Goal: Task Accomplishment & Management: Manage account settings

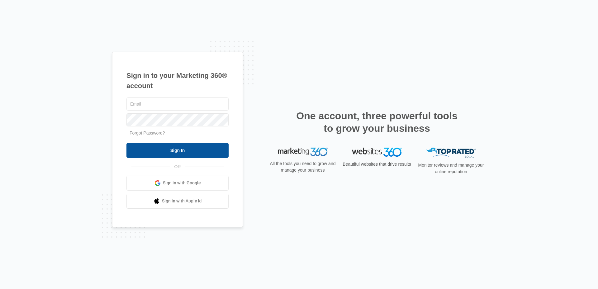
type input "[PERSON_NAME][EMAIL_ADDRESS][PERSON_NAME][DOMAIN_NAME]"
click at [193, 149] on input "Sign In" at bounding box center [177, 150] width 102 height 15
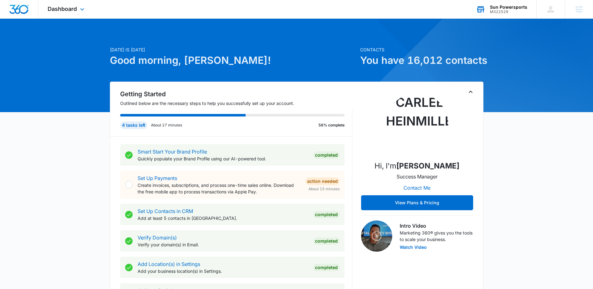
click at [513, 10] on div "M322529" at bounding box center [508, 12] width 37 height 4
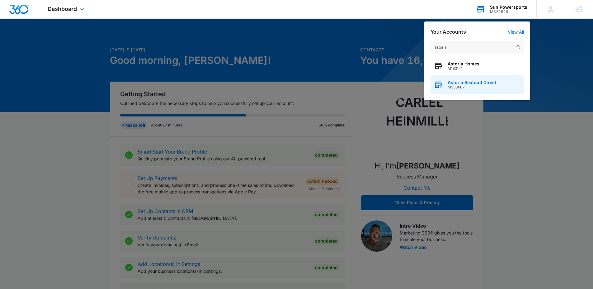
type input "astoria"
click at [480, 86] on span "M330607" at bounding box center [472, 87] width 49 height 4
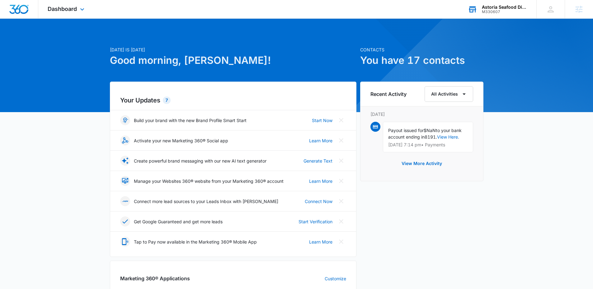
click at [59, 3] on div "Dashboard Apps Reputation Websites Forms CRM Email Social Shop Payments POS Con…" at bounding box center [66, 9] width 57 height 18
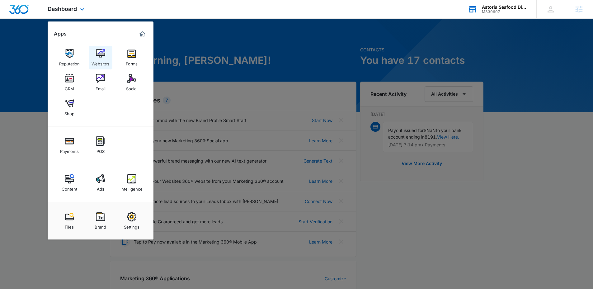
click at [104, 58] on img at bounding box center [100, 53] width 9 height 9
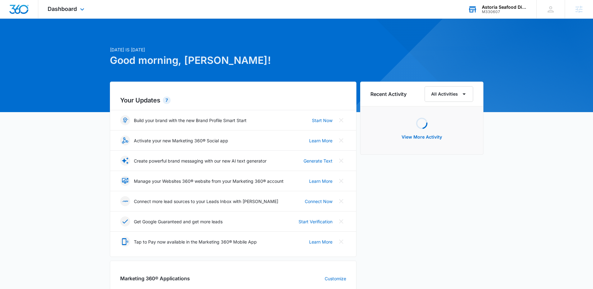
click at [509, 12] on div "M330607" at bounding box center [504, 12] width 45 height 4
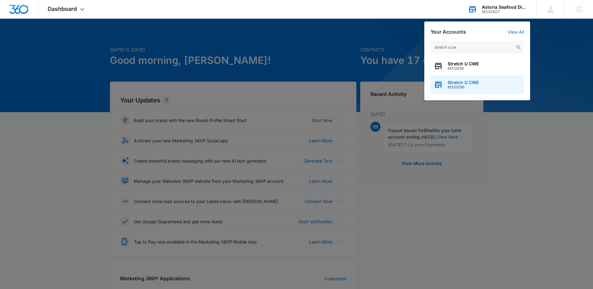
type input "stretch u cw"
click at [462, 82] on span "Stretch U CWE" at bounding box center [463, 82] width 31 height 5
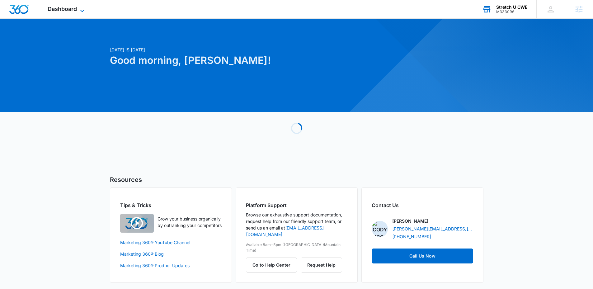
click at [57, 10] on span "Dashboard" at bounding box center [62, 9] width 29 height 7
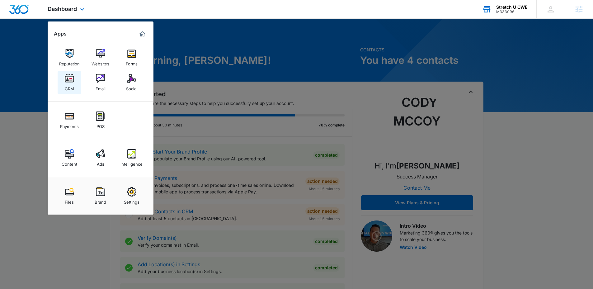
click at [74, 81] on img at bounding box center [69, 78] width 9 height 9
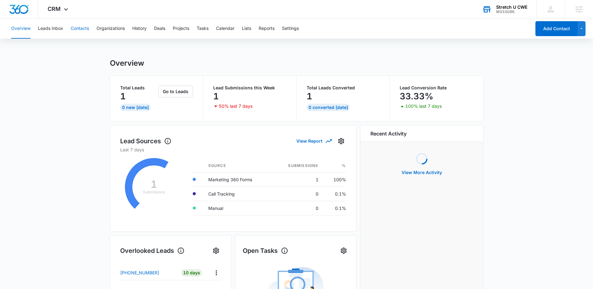
click at [78, 27] on button "Contacts" at bounding box center [80, 29] width 18 height 20
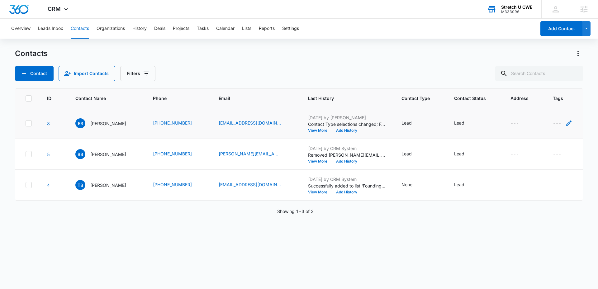
click at [553, 124] on div "---" at bounding box center [556, 123] width 8 height 7
click at [549, 82] on div at bounding box center [545, 84] width 10 height 8
click at [543, 104] on button "Cancel" at bounding box center [545, 103] width 22 height 12
click at [590, 30] on button "button" at bounding box center [586, 28] width 8 height 15
click at [570, 32] on button "Add Contact" at bounding box center [561, 28] width 42 height 15
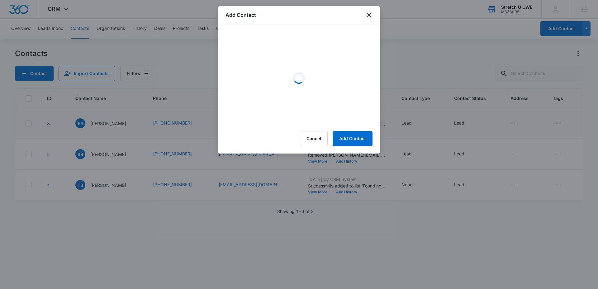
click at [367, 14] on icon "close" at bounding box center [368, 14] width 7 height 7
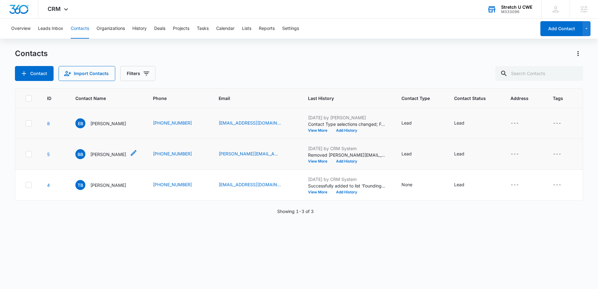
click at [107, 154] on p "[PERSON_NAME]" at bounding box center [108, 154] width 36 height 7
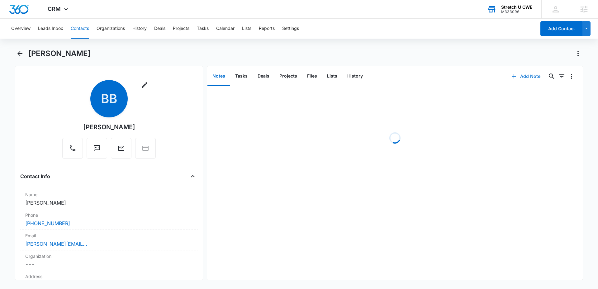
click at [516, 78] on button "Add Note" at bounding box center [525, 76] width 41 height 15
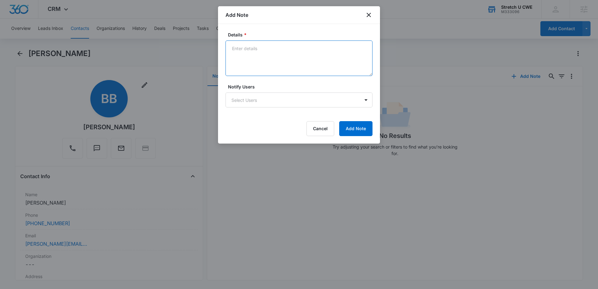
click at [296, 58] on textarea "Details *" at bounding box center [298, 57] width 147 height 35
click at [280, 61] on textarea "Details *" at bounding box center [298, 57] width 147 height 35
click at [267, 57] on textarea "Details *" at bounding box center [298, 57] width 147 height 35
type textarea "t"
type textarea "texted her ye"
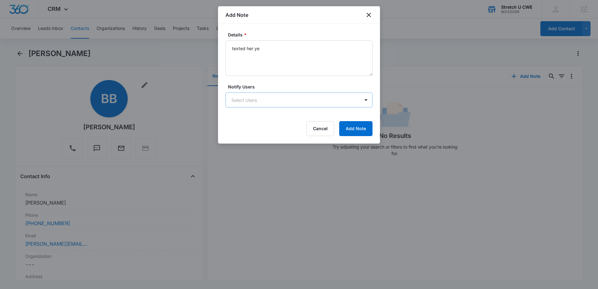
click at [254, 107] on body "CRM Apps Reputation Websites Forms CRM Email Social Payments POS Content Ads In…" at bounding box center [299, 144] width 598 height 289
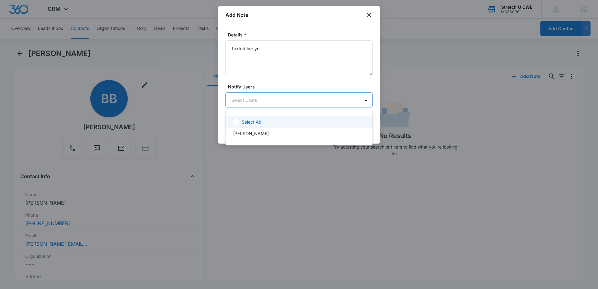
click at [263, 47] on div at bounding box center [299, 144] width 598 height 289
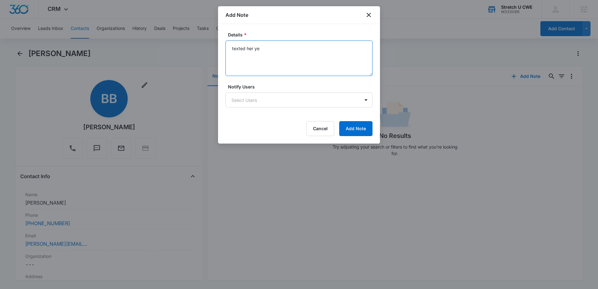
drag, startPoint x: 265, startPoint y: 49, endPoint x: 194, endPoint y: 46, distance: 71.6
click at [194, 46] on body "CRM Apps Reputation Websites Forms CRM Email Social Payments POS Content Ads In…" at bounding box center [299, 144] width 598 height 289
click at [370, 14] on icon "close" at bounding box center [368, 14] width 7 height 7
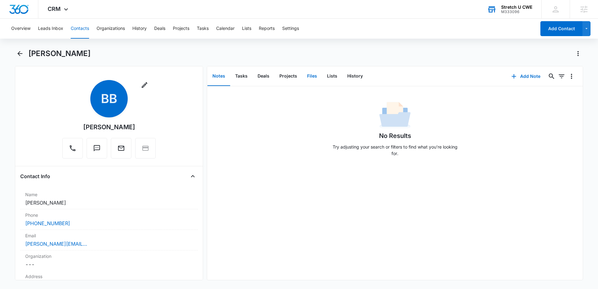
click at [313, 77] on button "Files" at bounding box center [312, 76] width 20 height 19
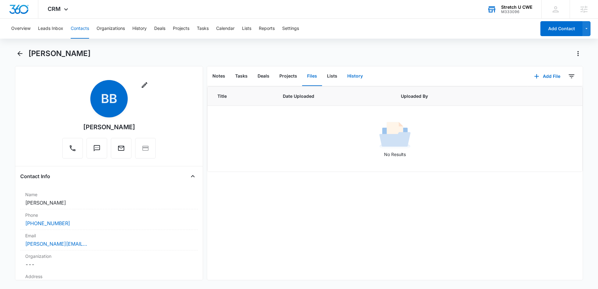
click at [360, 82] on button "History" at bounding box center [355, 76] width 26 height 19
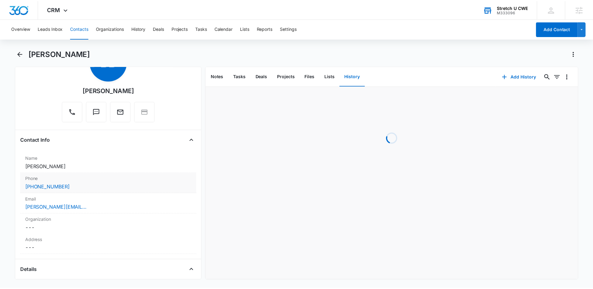
scroll to position [49, 0]
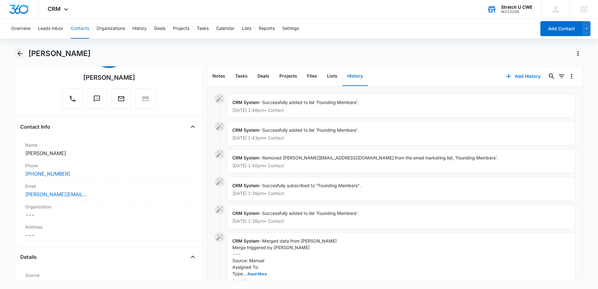
click at [21, 53] on icon "Back" at bounding box center [19, 53] width 7 height 7
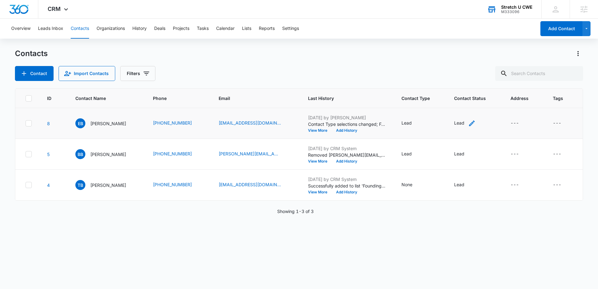
click at [469, 124] on icon "Contact Status - Lead - Select to Edit Field" at bounding box center [472, 123] width 6 height 6
click at [445, 84] on div "Lead" at bounding box center [443, 83] width 9 height 4
click at [384, 70] on div "Contact Import Contacts Filters" at bounding box center [299, 73] width 568 height 15
click at [415, 125] on icon "Contact Type - Lead - Select to Edit Field" at bounding box center [418, 123] width 7 height 7
click at [394, 84] on div "Remove Lead" at bounding box center [397, 83] width 6 height 4
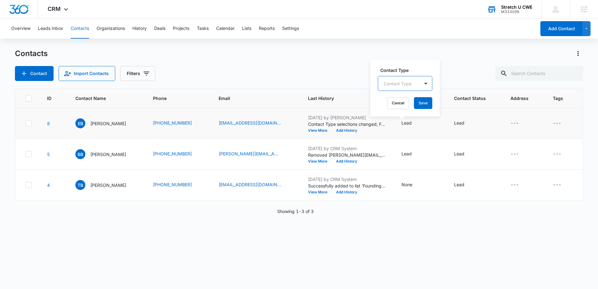
click at [394, 84] on div at bounding box center [397, 84] width 28 height 8
click at [441, 246] on div "ID Contact Name Phone Email Last History Contact Type Contact Status Address Ta…" at bounding box center [299, 184] width 568 height 192
click at [401, 123] on div "Lead" at bounding box center [406, 123] width 10 height 7
click at [513, 244] on div "ID Contact Name Phone Email Last History Contact Type Contact Status Address Ta…" at bounding box center [299, 184] width 568 height 192
click at [552, 125] on div "---" at bounding box center [556, 123] width 8 height 7
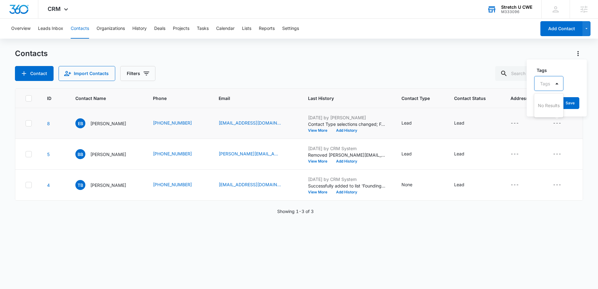
click at [541, 79] on div "Tags" at bounding box center [542, 84] width 16 height 14
type input "found"
click at [543, 106] on p "Founding Member" at bounding box center [549, 108] width 16 height 13
click at [288, 28] on button "Settings" at bounding box center [290, 29] width 17 height 20
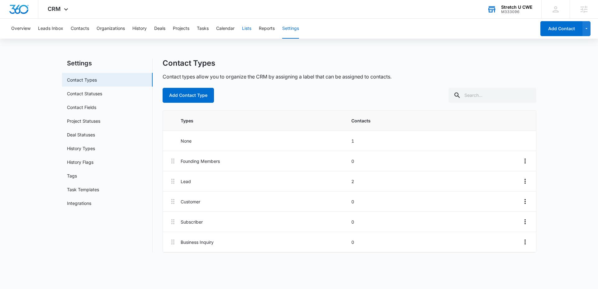
click at [251, 26] on button "Lists" at bounding box center [246, 29] width 9 height 20
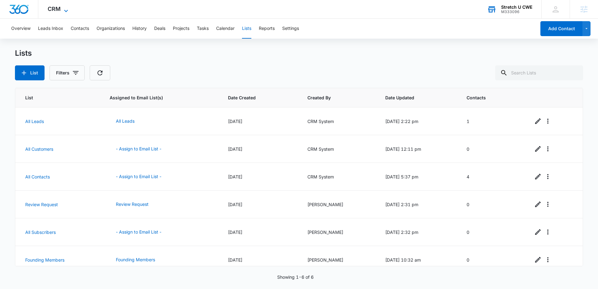
click at [59, 9] on span "CRM" at bounding box center [54, 9] width 13 height 7
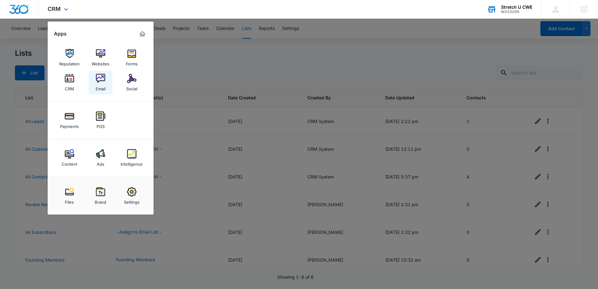
click at [110, 82] on link "Email" at bounding box center [101, 83] width 24 height 24
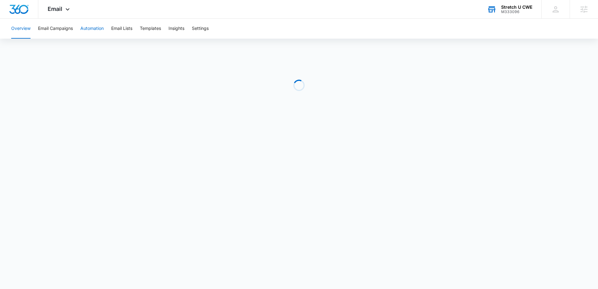
click at [101, 30] on button "Automation" at bounding box center [91, 29] width 23 height 20
click at [72, 7] on div "Email Apps Reputation Websites Forms CRM Email Social Payments POS Content Ads …" at bounding box center [59, 9] width 42 height 18
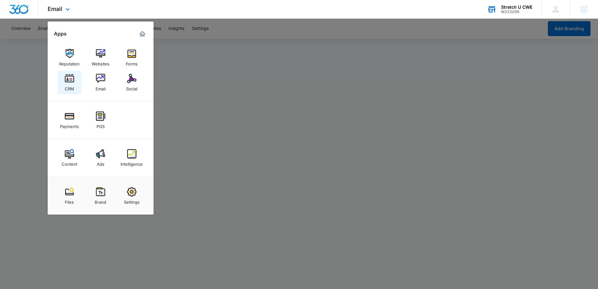
click at [71, 80] on img at bounding box center [69, 78] width 9 height 9
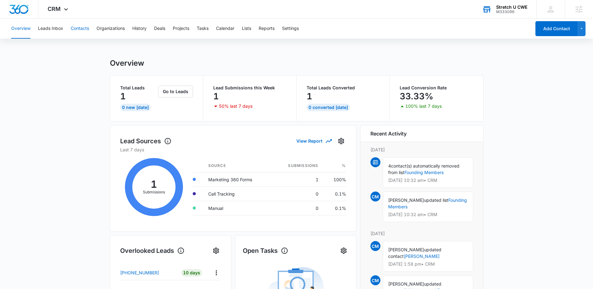
click at [76, 31] on button "Contacts" at bounding box center [80, 29] width 18 height 20
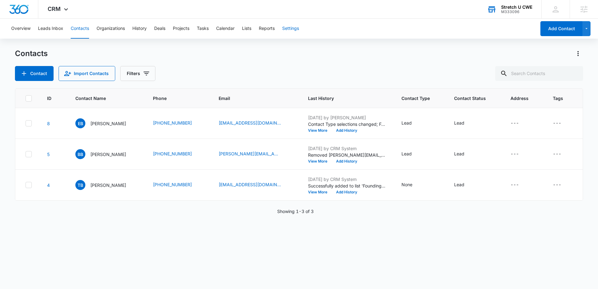
click at [295, 29] on button "Settings" at bounding box center [290, 29] width 17 height 20
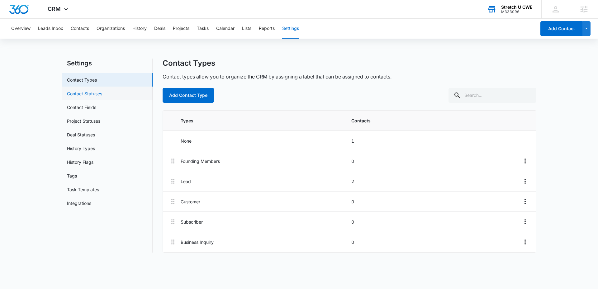
click at [86, 94] on link "Contact Statuses" at bounding box center [84, 93] width 35 height 7
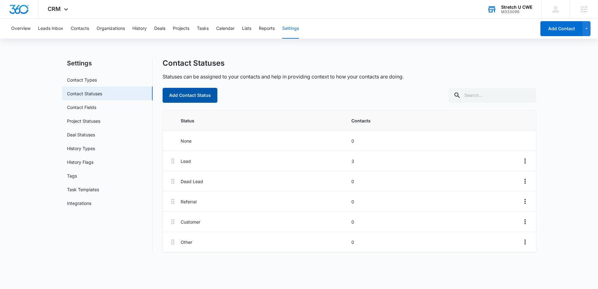
click at [205, 99] on button "Add Contact Status" at bounding box center [189, 95] width 55 height 15
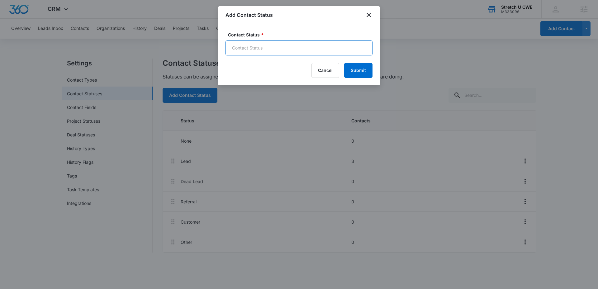
click at [246, 51] on input "Contact Status *" at bounding box center [298, 47] width 147 height 15
type input "New Lead"
click at [349, 69] on button "Submit" at bounding box center [358, 70] width 28 height 15
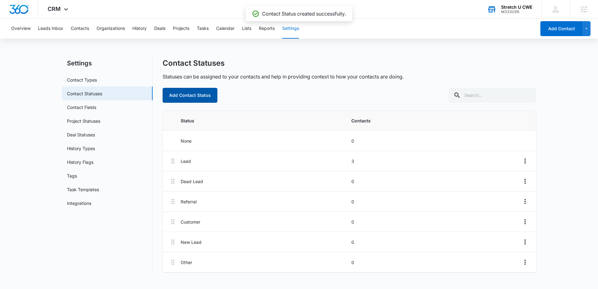
click at [196, 94] on button "Add Contact Status" at bounding box center [189, 95] width 55 height 15
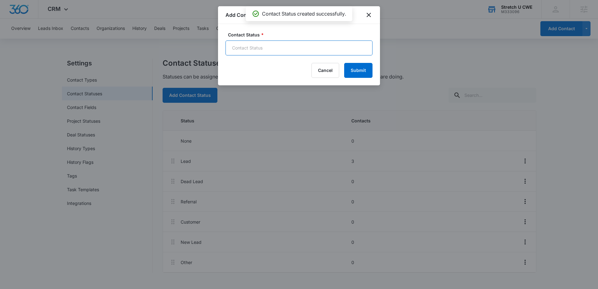
click at [289, 44] on input "Contact Status *" at bounding box center [298, 47] width 147 height 15
type input "First Contact"
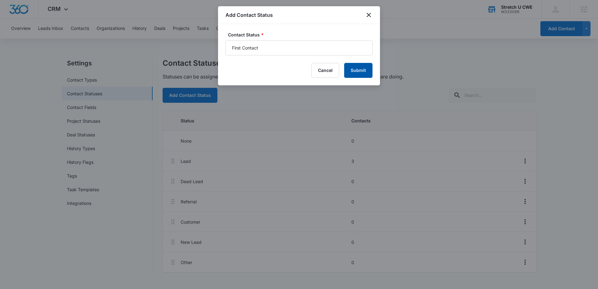
click at [351, 73] on button "Submit" at bounding box center [358, 70] width 28 height 15
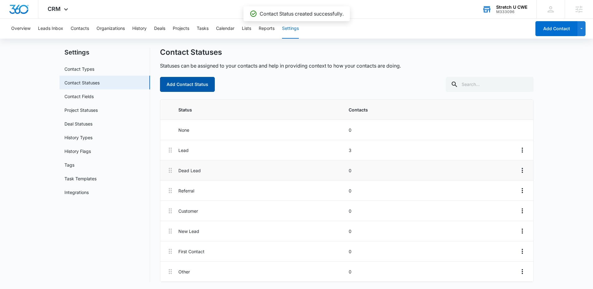
scroll to position [12, 0]
click at [186, 86] on button "Add Contact Status" at bounding box center [187, 83] width 55 height 15
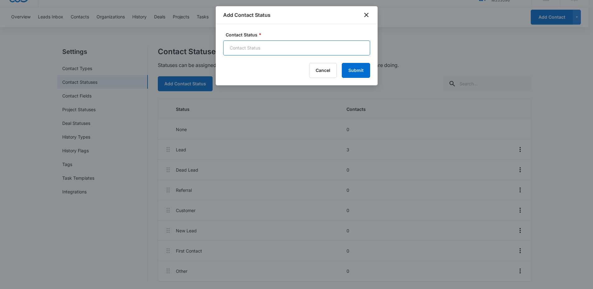
click at [242, 49] on input "Contact Status *" at bounding box center [296, 47] width 147 height 15
type input "Contract Out"
click at [350, 73] on button "Submit" at bounding box center [356, 70] width 28 height 15
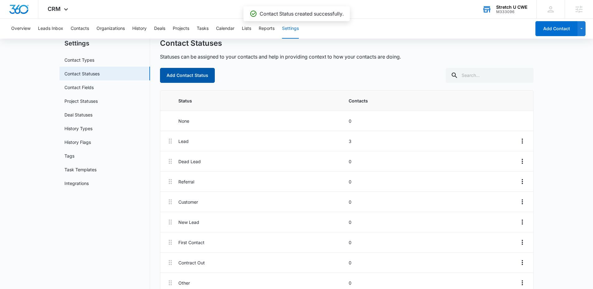
scroll to position [19, 0]
click at [185, 75] on button "Add Contact Status" at bounding box center [187, 76] width 55 height 15
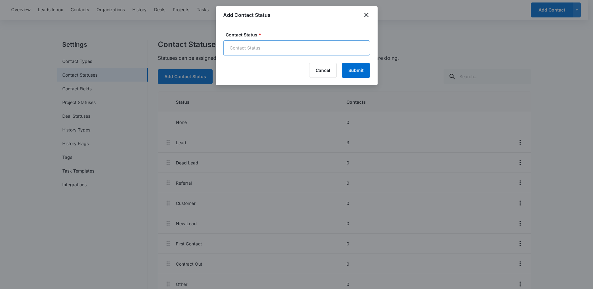
click at [264, 45] on input "Contact Status *" at bounding box center [296, 47] width 147 height 15
type input "Contract Signed"
click at [363, 73] on button "Submit" at bounding box center [356, 70] width 28 height 15
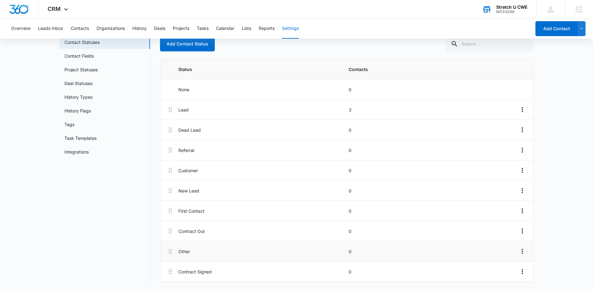
scroll to position [52, 0]
drag, startPoint x: 195, startPoint y: 109, endPoint x: 177, endPoint y: 109, distance: 17.7
click at [177, 109] on li "Lead 3" at bounding box center [346, 109] width 373 height 20
click at [519, 109] on icon "Overflow Menu" at bounding box center [521, 108] width 7 height 7
click at [508, 124] on div "Edit" at bounding box center [505, 126] width 13 height 4
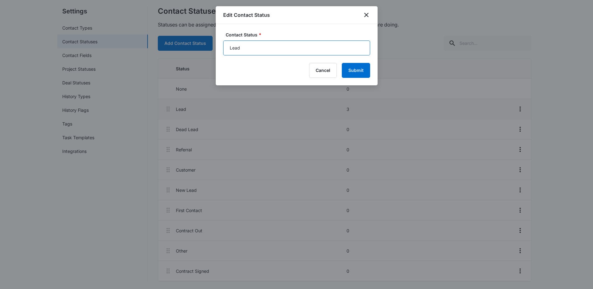
click at [230, 49] on input "Lead" at bounding box center [296, 47] width 147 height 15
type input "New Lead"
click at [362, 70] on button "Submit" at bounding box center [356, 70] width 28 height 15
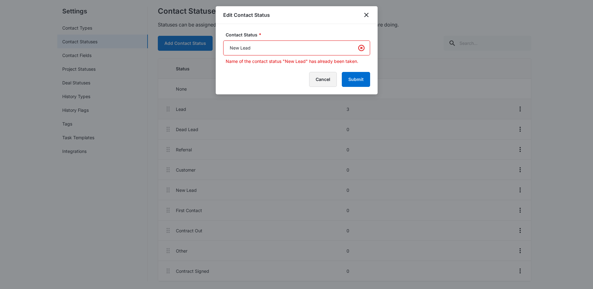
click at [329, 78] on button "Cancel" at bounding box center [323, 79] width 28 height 15
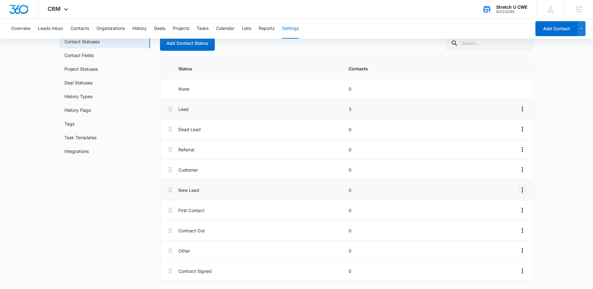
click at [520, 189] on icon "Overflow Menu" at bounding box center [521, 189] width 7 height 7
click at [502, 217] on div "Delete" at bounding box center [505, 216] width 13 height 4
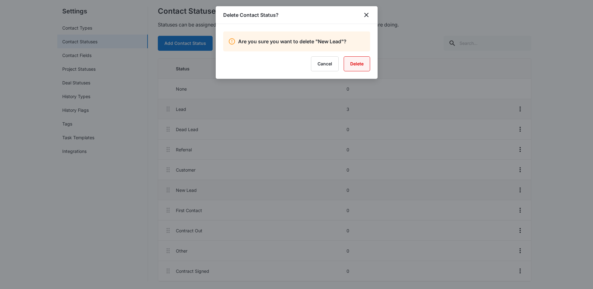
click at [360, 69] on button "Delete" at bounding box center [357, 63] width 26 height 15
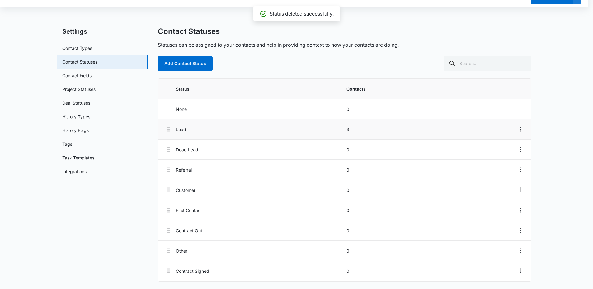
scroll to position [32, 0]
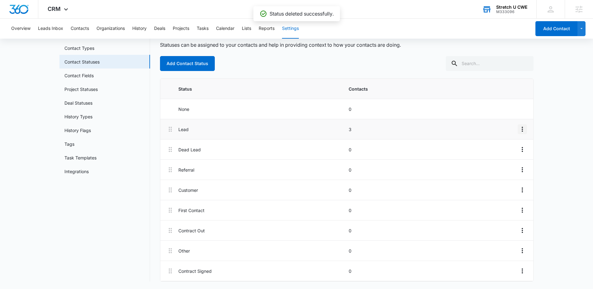
click at [526, 130] on icon "Overflow Menu" at bounding box center [521, 128] width 7 height 7
click at [503, 144] on div "Edit" at bounding box center [505, 146] width 13 height 4
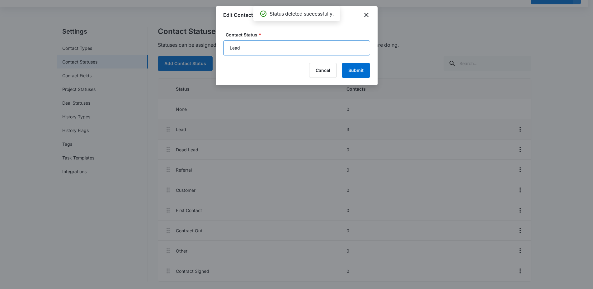
click at [229, 48] on input "Lead" at bounding box center [296, 47] width 147 height 15
type input "New Lead"
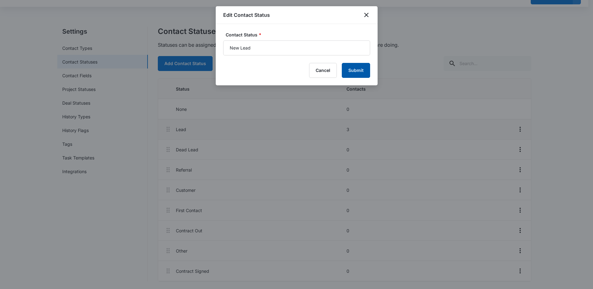
click at [363, 69] on button "Submit" at bounding box center [356, 70] width 28 height 15
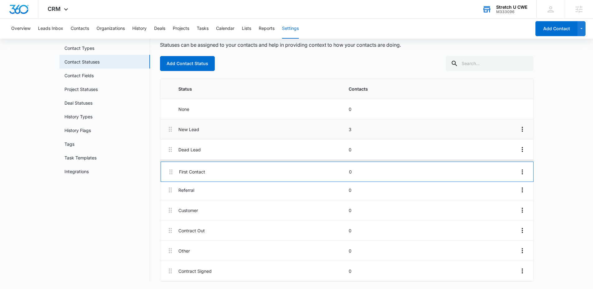
drag, startPoint x: 173, startPoint y: 209, endPoint x: 173, endPoint y: 163, distance: 46.1
click at [173, 163] on div "New Lead 3 Dead Lead 0 Referral 0 Customer 0 First Contact 0 Contract Out 0 Oth…" at bounding box center [346, 200] width 373 height 162
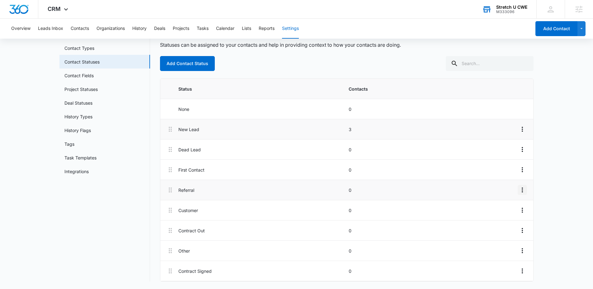
click at [524, 190] on icon "Overflow Menu" at bounding box center [521, 189] width 7 height 7
click at [506, 215] on div "Delete" at bounding box center [505, 216] width 13 height 4
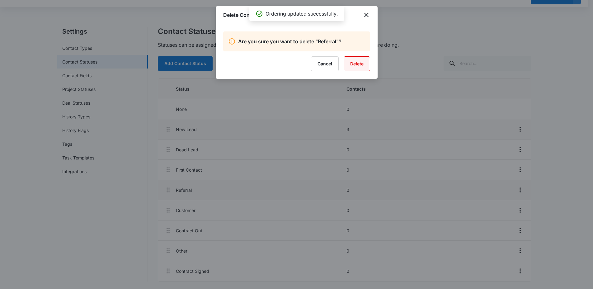
click at [357, 69] on button "Delete" at bounding box center [357, 63] width 26 height 15
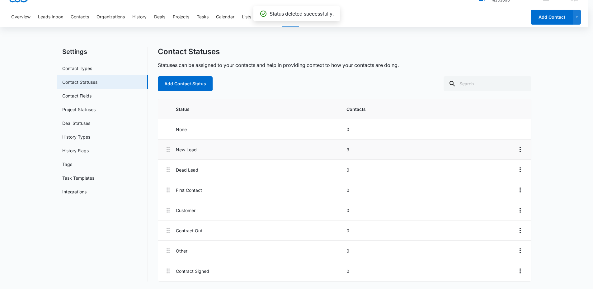
scroll to position [12, 0]
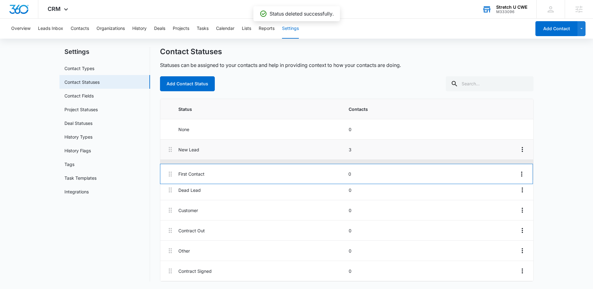
drag, startPoint x: 170, startPoint y: 192, endPoint x: 170, endPoint y: 168, distance: 24.0
click at [170, 168] on div "New Lead 3 Dead Lead 0 First Contact 0 Customer 0 Contract Out 0 Other 0 Contra…" at bounding box center [346, 210] width 373 height 142
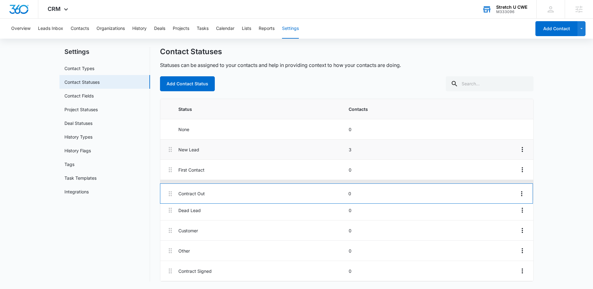
drag, startPoint x: 171, startPoint y: 228, endPoint x: 171, endPoint y: 184, distance: 44.2
click at [171, 184] on div "New Lead 3 First Contact 0 Dead Lead 0 Customer 0 Contract Out 0 Other 0 Contra…" at bounding box center [346, 210] width 373 height 142
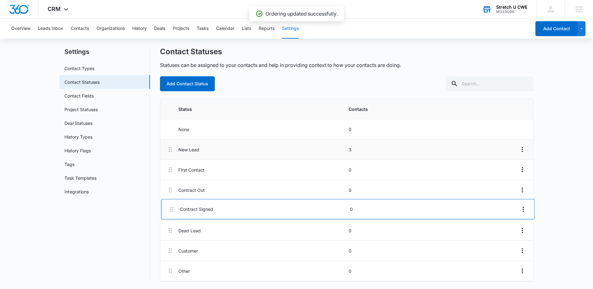
drag, startPoint x: 170, startPoint y: 270, endPoint x: 172, endPoint y: 206, distance: 64.1
click at [172, 206] on div "New Lead 3 First Contact 0 Contract Out 0 Dead Lead 0 Customer 0 Other 0 Contra…" at bounding box center [346, 210] width 373 height 142
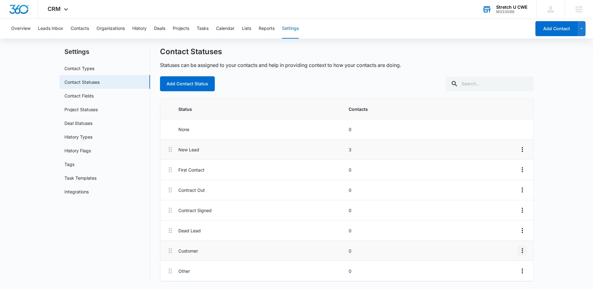
click at [524, 252] on icon "Overflow Menu" at bounding box center [521, 250] width 7 height 7
click at [507, 266] on div "Edit" at bounding box center [505, 268] width 13 height 4
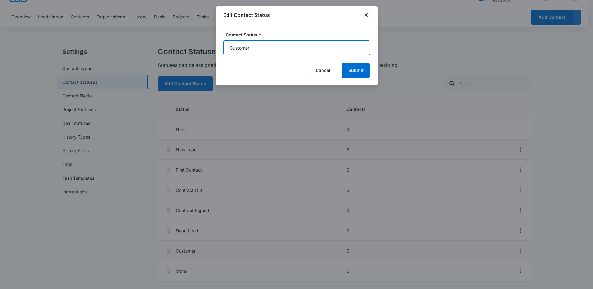
drag, startPoint x: 258, startPoint y: 48, endPoint x: 167, endPoint y: 44, distance: 91.6
click at [172, 47] on body "CRM Apps Reputation Websites Forms CRM Email Social Payments POS Content Ads In…" at bounding box center [296, 138] width 593 height 300
type input "Member"
click at [356, 65] on button "Submit" at bounding box center [356, 70] width 28 height 15
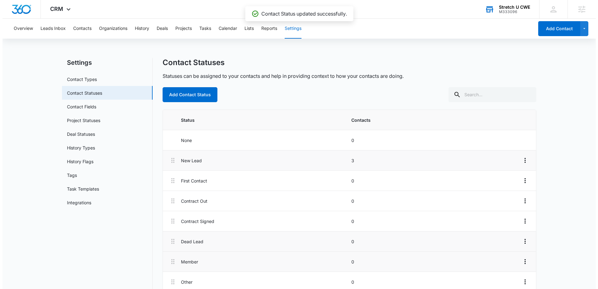
scroll to position [0, 0]
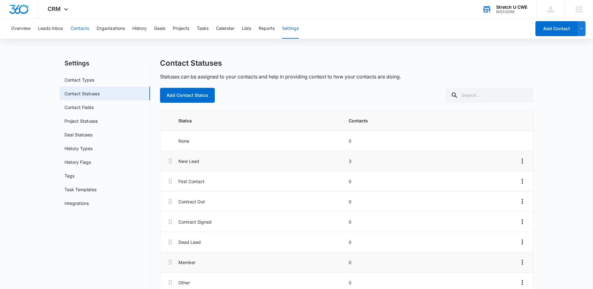
click at [86, 27] on button "Contacts" at bounding box center [80, 29] width 18 height 20
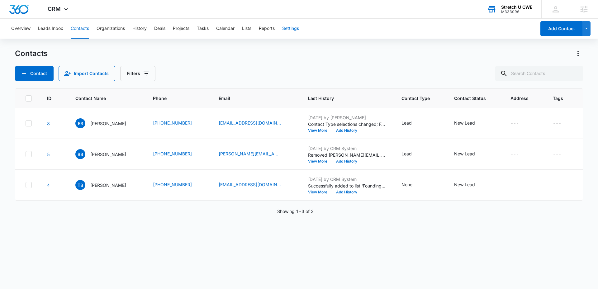
click at [291, 30] on button "Settings" at bounding box center [290, 29] width 17 height 20
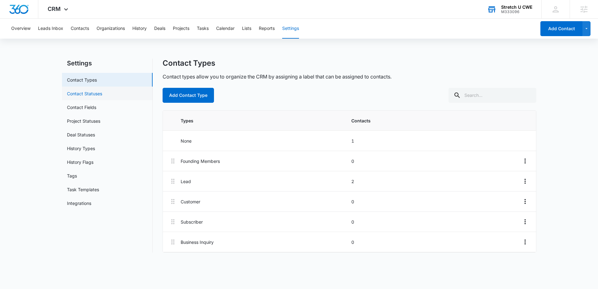
click at [102, 95] on link "Contact Statuses" at bounding box center [84, 93] width 35 height 7
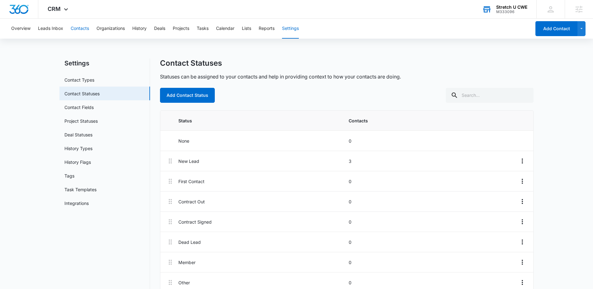
click at [79, 25] on button "Contacts" at bounding box center [80, 29] width 18 height 20
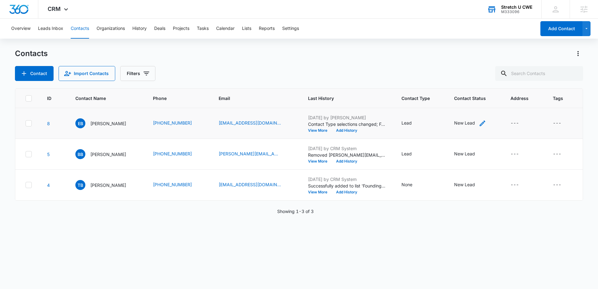
click at [467, 124] on div "New Lead" at bounding box center [470, 123] width 32 height 7
click at [489, 84] on div at bounding box center [489, 83] width 10 height 10
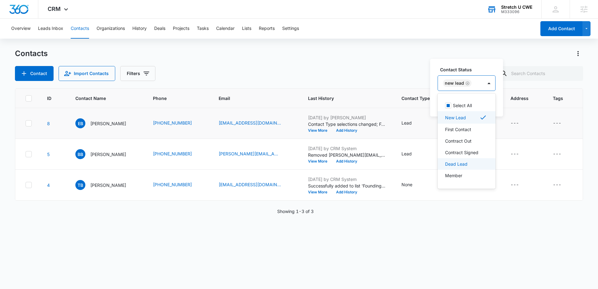
scroll to position [10, 0]
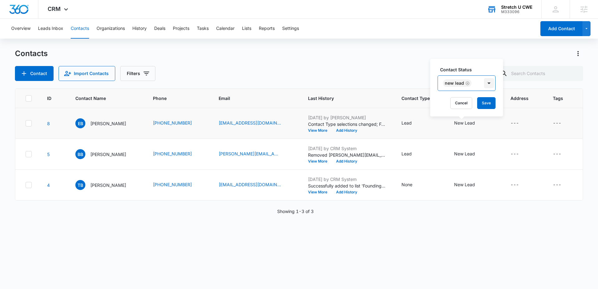
click at [489, 85] on div at bounding box center [489, 83] width 10 height 10
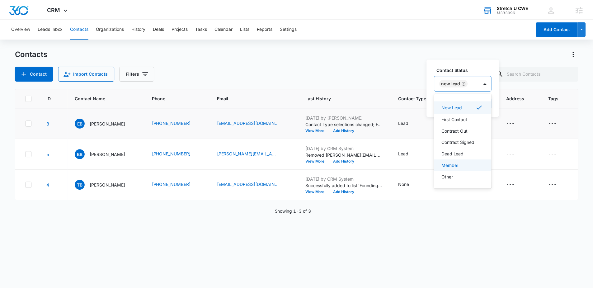
scroll to position [0, 0]
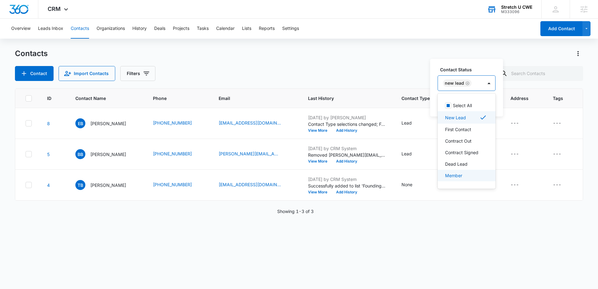
click at [469, 246] on div "ID Contact Name Phone Email Last History Contact Type Contact Status Address Ta…" at bounding box center [299, 184] width 568 height 192
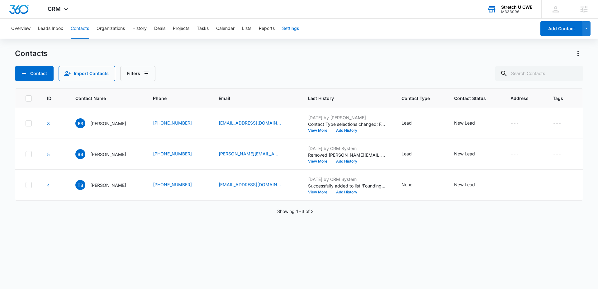
click at [292, 29] on button "Settings" at bounding box center [290, 29] width 17 height 20
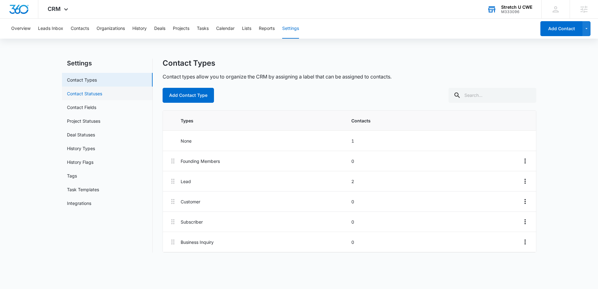
click at [83, 93] on link "Contact Statuses" at bounding box center [84, 93] width 35 height 7
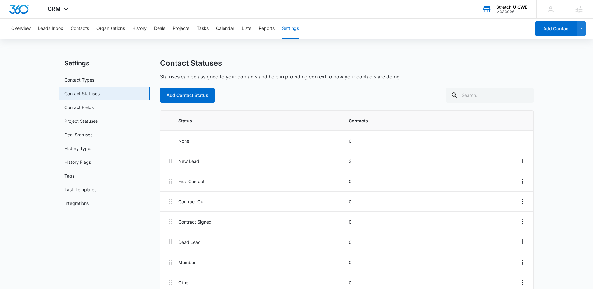
scroll to position [12, 0]
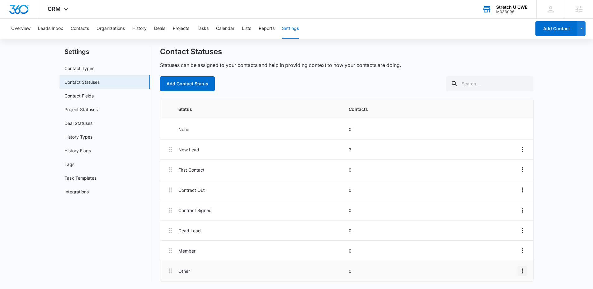
click at [525, 274] on icon "Overflow Menu" at bounding box center [521, 270] width 7 height 7
click at [510, 245] on div "Edit" at bounding box center [505, 244] width 13 height 4
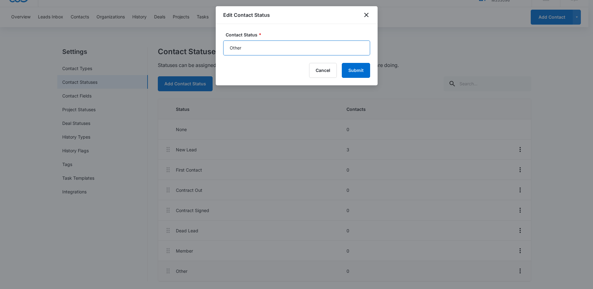
drag, startPoint x: 216, startPoint y: 41, endPoint x: 210, endPoint y: 40, distance: 5.6
click at [210, 40] on body "CRM Apps Reputation Websites Forms CRM Email Social Payments POS Content Ads In…" at bounding box center [296, 138] width 593 height 300
type input "Follow-Up"
click at [363, 70] on button "Submit" at bounding box center [356, 70] width 28 height 15
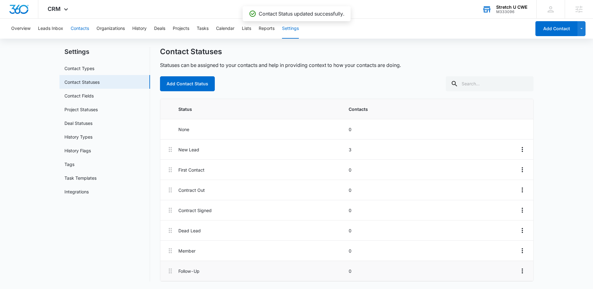
click at [76, 30] on button "Contacts" at bounding box center [80, 29] width 18 height 20
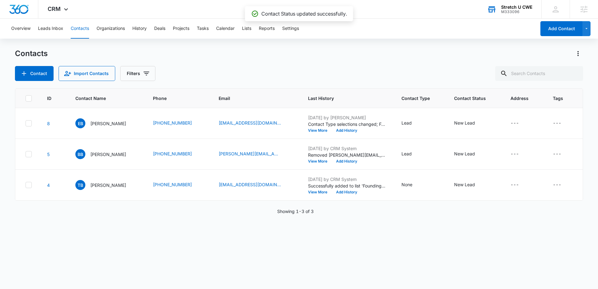
click at [101, 154] on p "[PERSON_NAME]" at bounding box center [108, 154] width 36 height 7
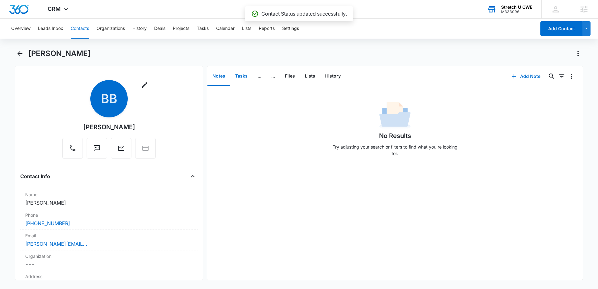
click at [241, 77] on button "Tasks" at bounding box center [241, 76] width 22 height 19
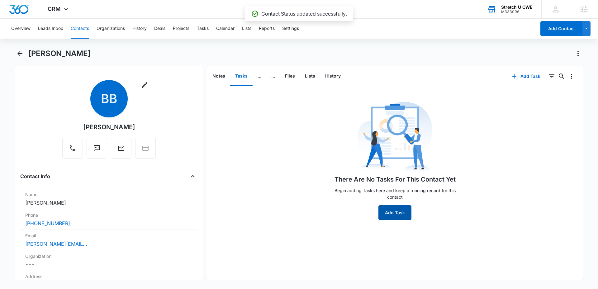
click at [402, 218] on button "Add Task" at bounding box center [394, 212] width 33 height 15
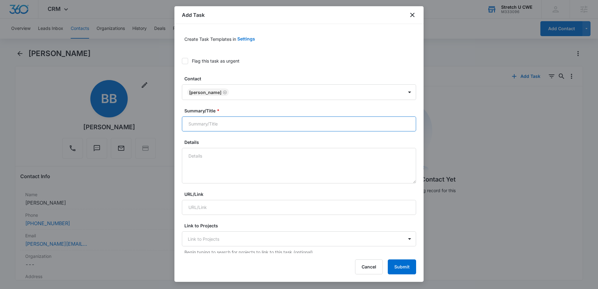
click at [213, 124] on input "Summary/Title *" at bounding box center [299, 123] width 234 height 15
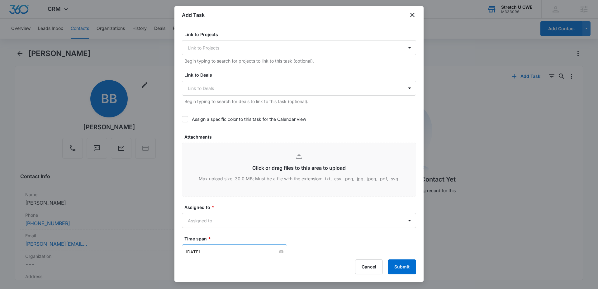
scroll to position [223, 0]
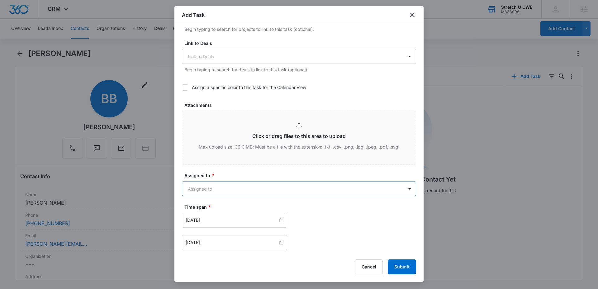
type input "Follow Up When Open"
click at [220, 192] on body "CRM Apps Reputation Websites Forms CRM Email Social Payments POS Content Ads In…" at bounding box center [299, 144] width 598 height 289
click at [353, 241] on div at bounding box center [299, 144] width 598 height 289
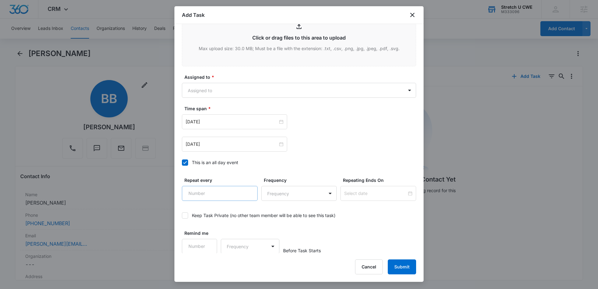
scroll to position [322, 0]
click at [282, 120] on div "Oct 15, 2025" at bounding box center [234, 121] width 105 height 15
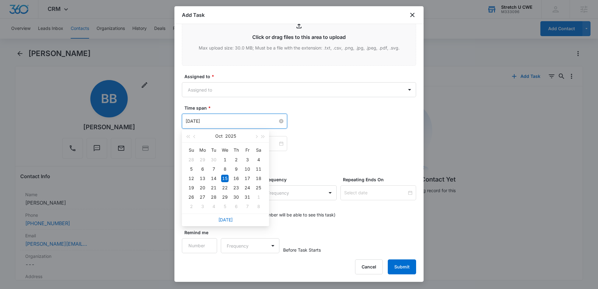
click at [271, 122] on input "Oct 15, 2025" at bounding box center [231, 121] width 92 height 7
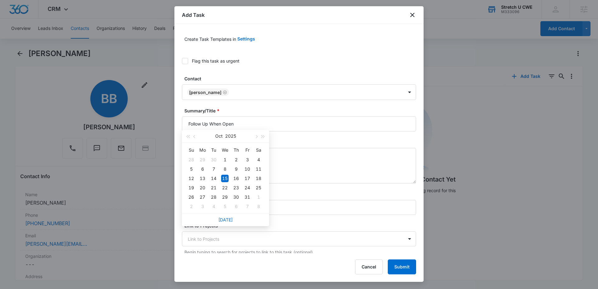
click at [321, 139] on label "Details" at bounding box center [301, 142] width 234 height 7
click at [321, 148] on textarea "Details" at bounding box center [299, 165] width 234 height 35
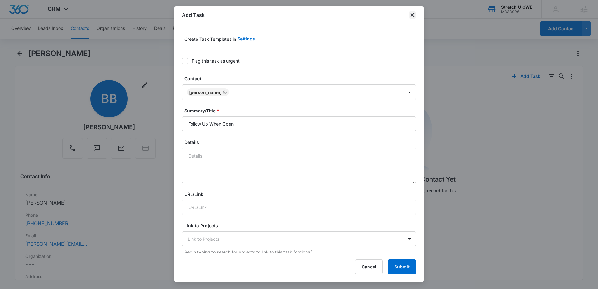
click at [411, 16] on icon "close" at bounding box center [411, 14] width 7 height 7
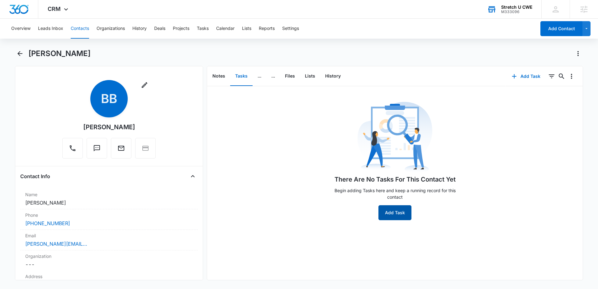
scroll to position [12, 0]
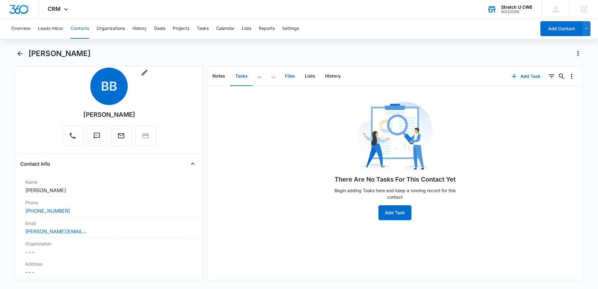
click at [293, 77] on button "Files" at bounding box center [290, 76] width 20 height 19
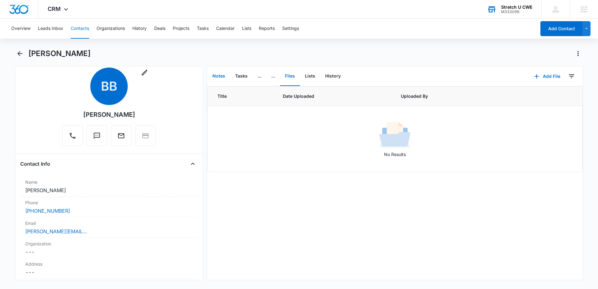
click at [216, 78] on button "Notes" at bounding box center [218, 76] width 23 height 19
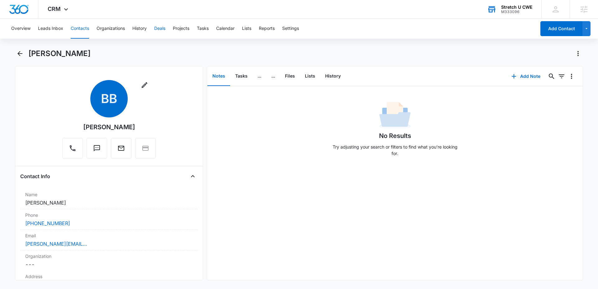
click at [165, 30] on button "Deals" at bounding box center [159, 29] width 11 height 20
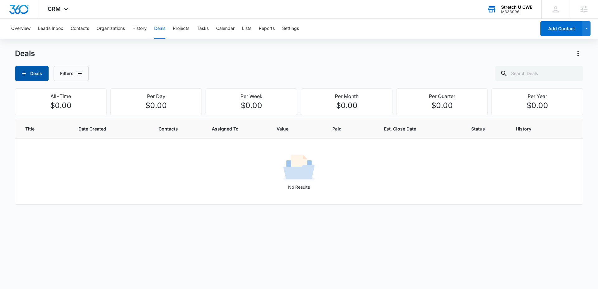
click at [21, 75] on icon "button" at bounding box center [23, 73] width 7 height 7
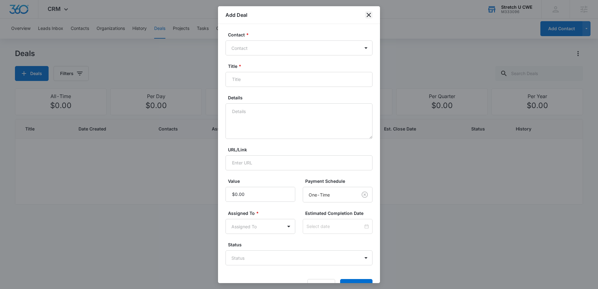
click at [369, 16] on icon "close" at bounding box center [368, 14] width 7 height 7
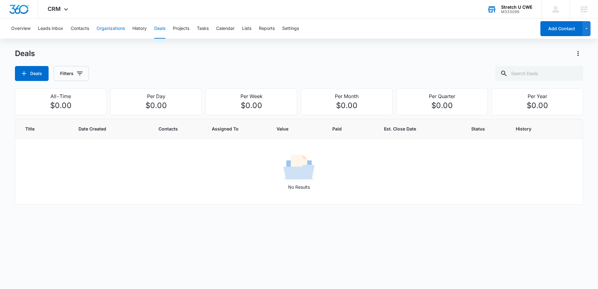
click at [111, 32] on button "Organizations" at bounding box center [110, 29] width 28 height 20
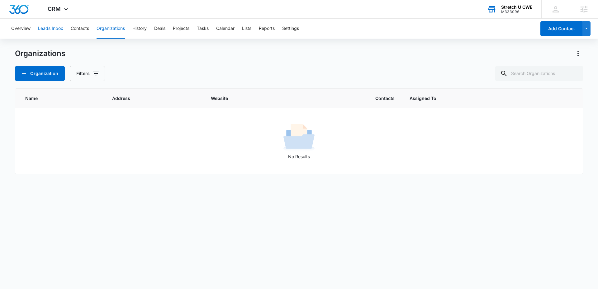
click at [55, 29] on button "Leads Inbox" at bounding box center [50, 29] width 25 height 20
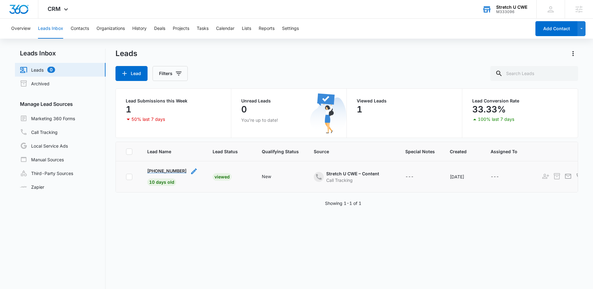
click at [161, 173] on p "+19472567685" at bounding box center [166, 170] width 39 height 7
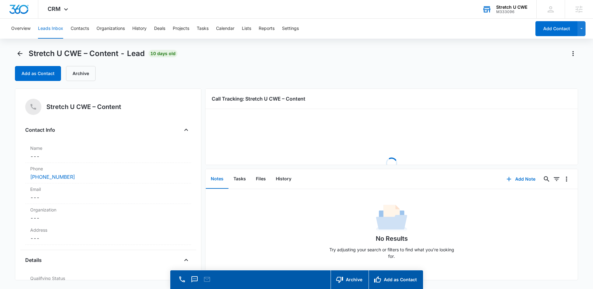
scroll to position [1, 0]
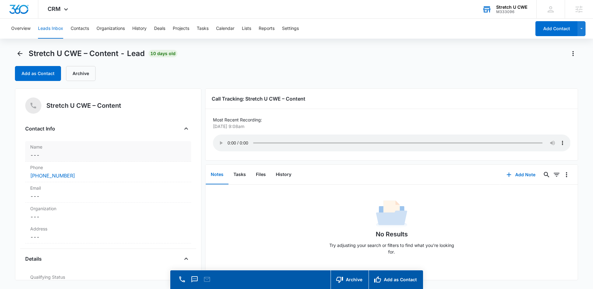
click at [58, 157] on dd "Cancel Save Changes ---" at bounding box center [108, 154] width 156 height 7
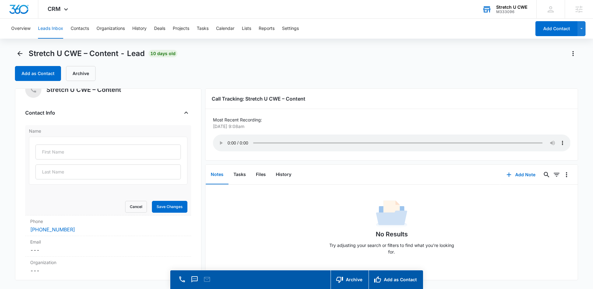
scroll to position [0, 0]
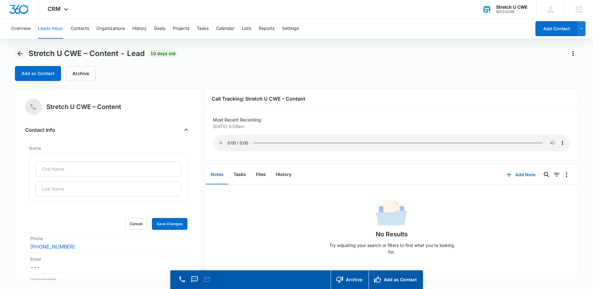
click at [19, 53] on icon "Back" at bounding box center [19, 53] width 5 height 5
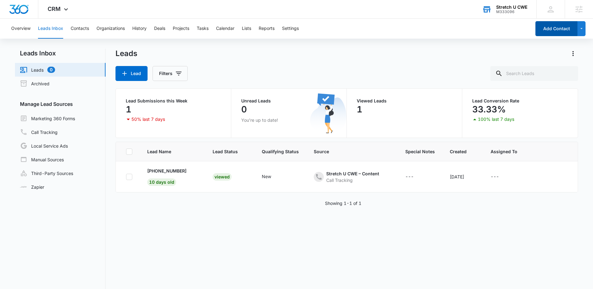
click at [561, 27] on button "Add Contact" at bounding box center [556, 28] width 42 height 15
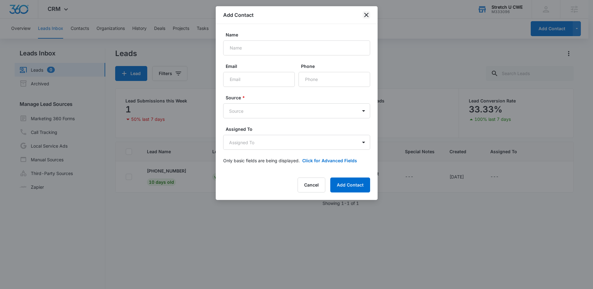
click at [363, 15] on icon "close" at bounding box center [366, 14] width 7 height 7
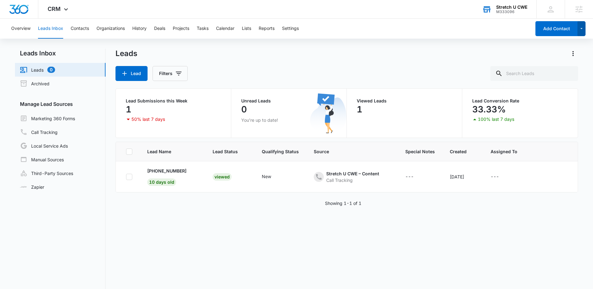
click at [582, 29] on icon "button" at bounding box center [581, 28] width 5 height 7
click at [454, 58] on div "Leads" at bounding box center [346, 54] width 463 height 10
click at [74, 30] on button "Contacts" at bounding box center [80, 29] width 18 height 20
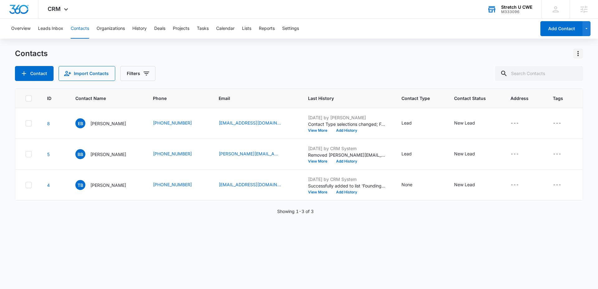
click at [577, 52] on icon "Actions" at bounding box center [577, 53] width 7 height 7
click at [475, 123] on icon "Contact Status - Follow-Up - Select to Edit Field" at bounding box center [478, 123] width 7 height 7
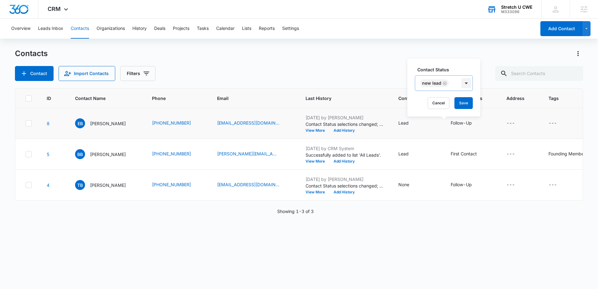
click at [461, 86] on div at bounding box center [466, 83] width 10 height 10
click at [511, 8] on div "Stretch U CWE" at bounding box center [516, 7] width 31 height 5
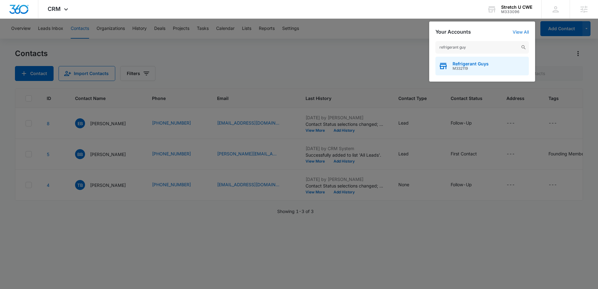
type input "refrigerant guy"
click at [473, 65] on span "Refrigerant Guys" at bounding box center [470, 63] width 36 height 5
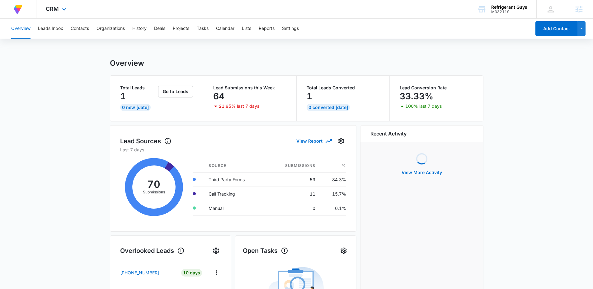
click at [59, 8] on div "CRM Apps Reputation Forms CRM Email Social Content Ads Intelligence Files Brand…" at bounding box center [56, 9] width 41 height 18
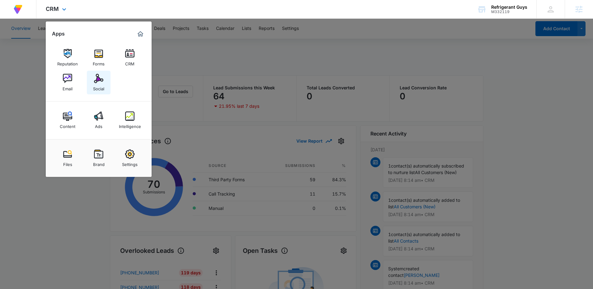
click at [102, 85] on div "Social" at bounding box center [98, 87] width 11 height 8
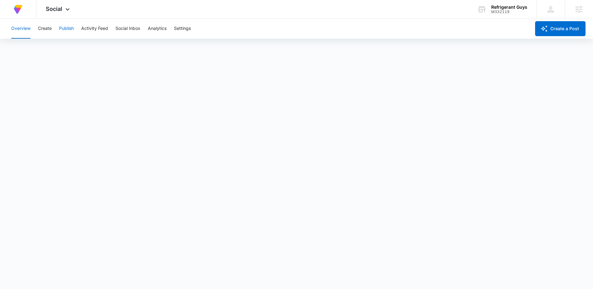
click at [68, 32] on button "Publish" at bounding box center [66, 29] width 15 height 20
click at [44, 31] on button "Create" at bounding box center [45, 29] width 14 height 20
click at [49, 50] on div "Content Library Approvals Recommendations Auto Import" at bounding box center [296, 47] width 578 height 17
click at [53, 50] on button "Approvals" at bounding box center [60, 47] width 21 height 17
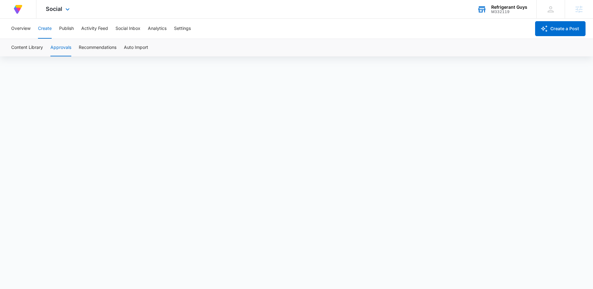
click at [502, 10] on div "M332119" at bounding box center [509, 12] width 36 height 4
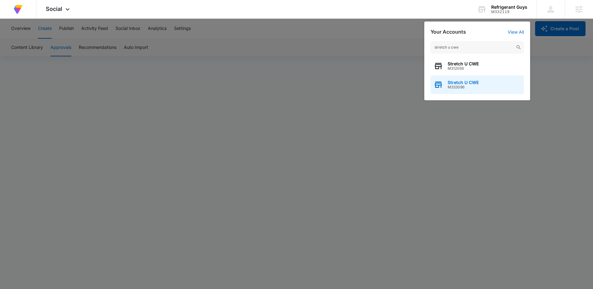
type input "stretch u cwe"
click at [461, 85] on span "M333096" at bounding box center [463, 87] width 31 height 4
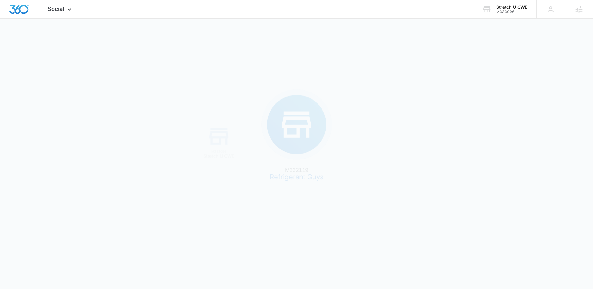
scroll to position [0, 0]
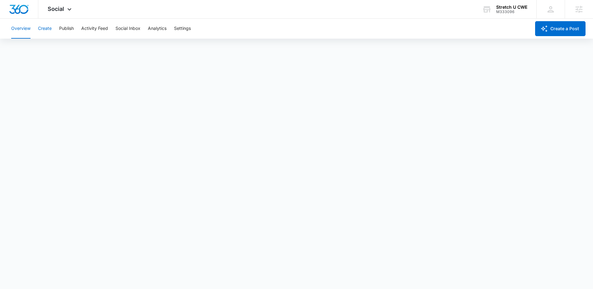
click at [48, 31] on button "Create" at bounding box center [45, 29] width 14 height 20
click at [500, 9] on div "Stretch U CWE" at bounding box center [511, 7] width 31 height 5
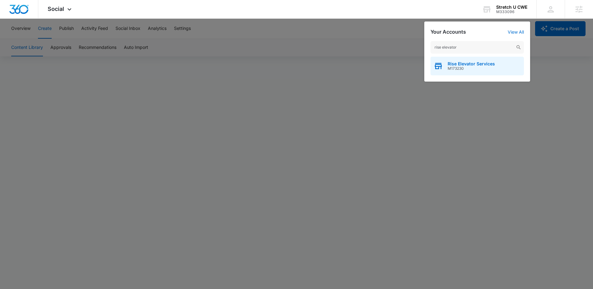
type input "rise elevator"
click at [455, 63] on span "Rise Elevator Services" at bounding box center [471, 63] width 47 height 5
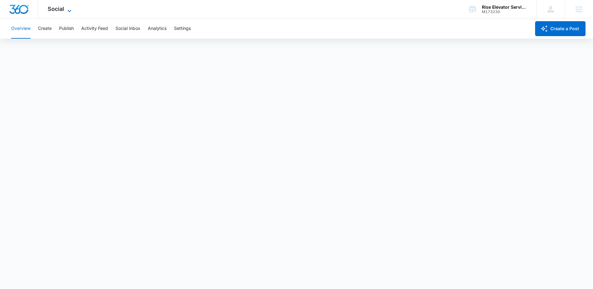
click at [63, 10] on span "Social" at bounding box center [56, 9] width 16 height 7
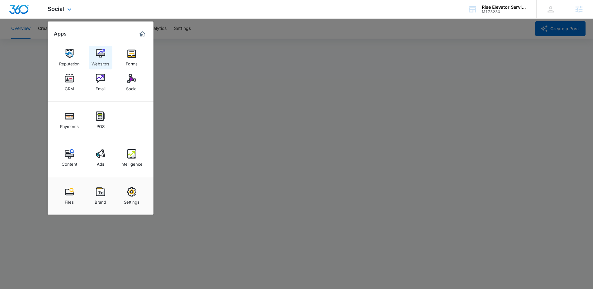
click at [98, 60] on div "Websites" at bounding box center [100, 62] width 18 height 8
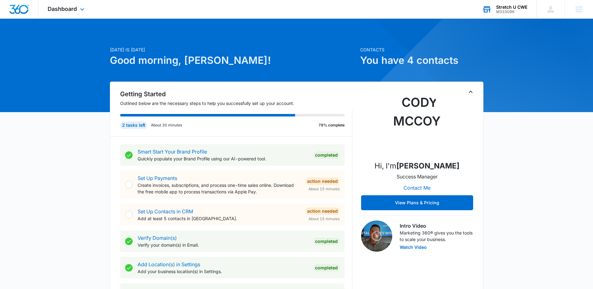
click at [494, 7] on div "Stretch U CWE M333096 Your Accounts View All" at bounding box center [504, 9] width 63 height 18
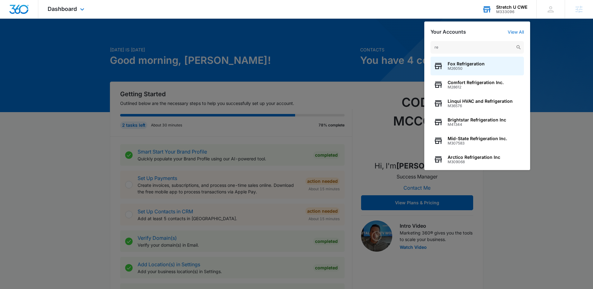
type input "r"
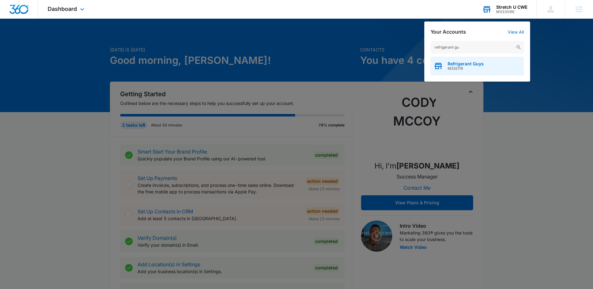
type input "refrigerant gu"
click at [470, 67] on span "M332119" at bounding box center [466, 68] width 36 height 4
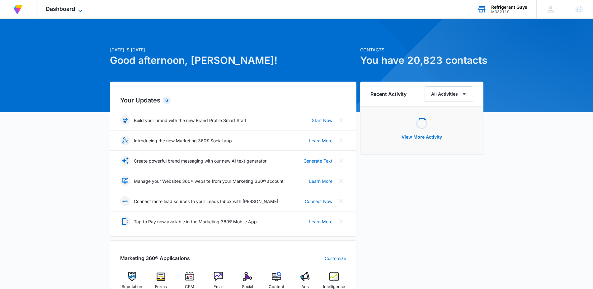
click at [74, 11] on span "Dashboard" at bounding box center [60, 9] width 29 height 7
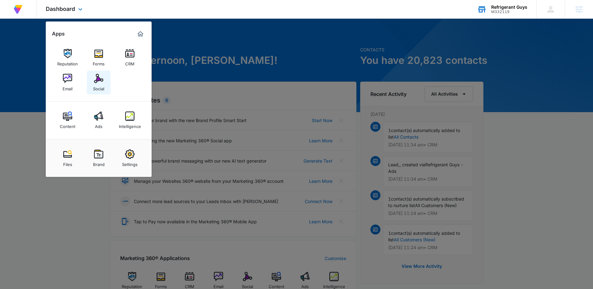
click at [96, 78] on img at bounding box center [98, 78] width 9 height 9
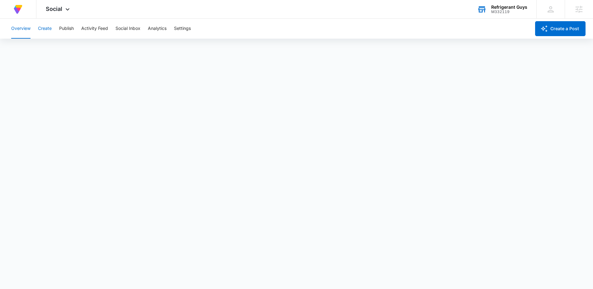
click at [46, 31] on button "Create" at bounding box center [45, 29] width 14 height 20
click at [26, 32] on button "Overview" at bounding box center [20, 29] width 19 height 20
click at [44, 28] on button "Create" at bounding box center [45, 29] width 14 height 20
click at [69, 33] on button "Publish" at bounding box center [66, 29] width 15 height 20
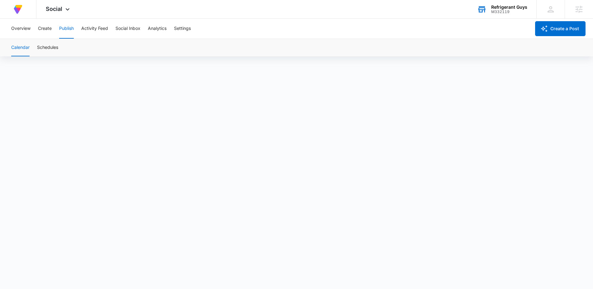
click at [499, 13] on div "M332119" at bounding box center [509, 12] width 36 height 4
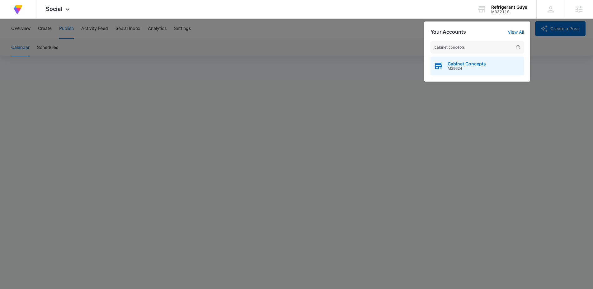
type input "cabinet concepts"
click at [446, 69] on div "Cabinet Concepts M29624" at bounding box center [476, 66] width 93 height 19
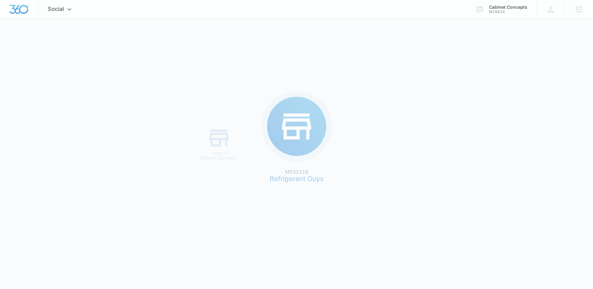
scroll to position [0, 0]
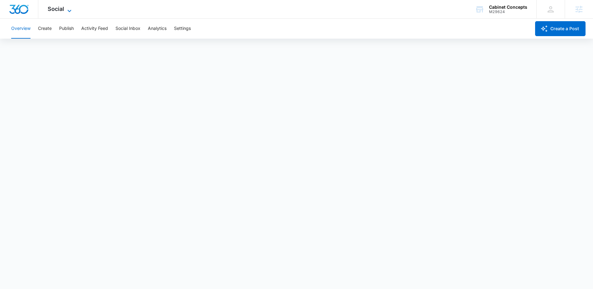
click at [61, 11] on span "Social" at bounding box center [56, 9] width 16 height 7
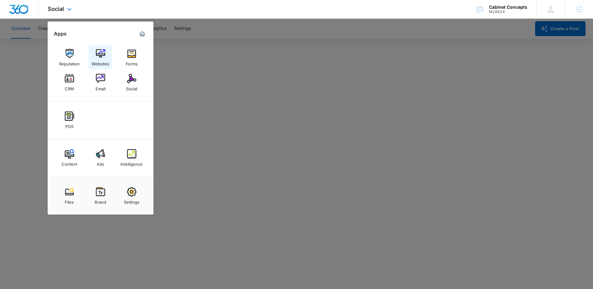
click at [98, 51] on img at bounding box center [100, 53] width 9 height 9
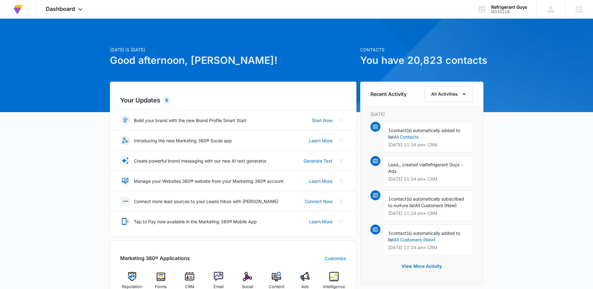
click at [429, 30] on div "[DATE] is [DATE] Good afternoon, [PERSON_NAME]! Contacts You have 20,823 contac…" at bounding box center [296, 264] width 593 height 476
